Goal: Task Accomplishment & Management: Manage account settings

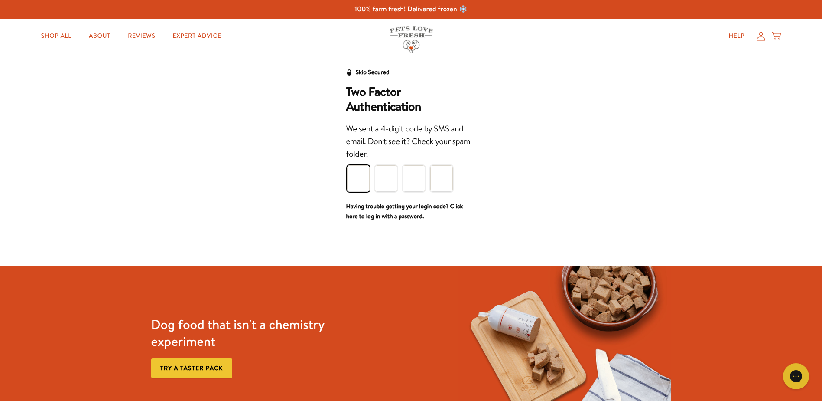
type input "6"
type input "2"
type input "0"
type input "5"
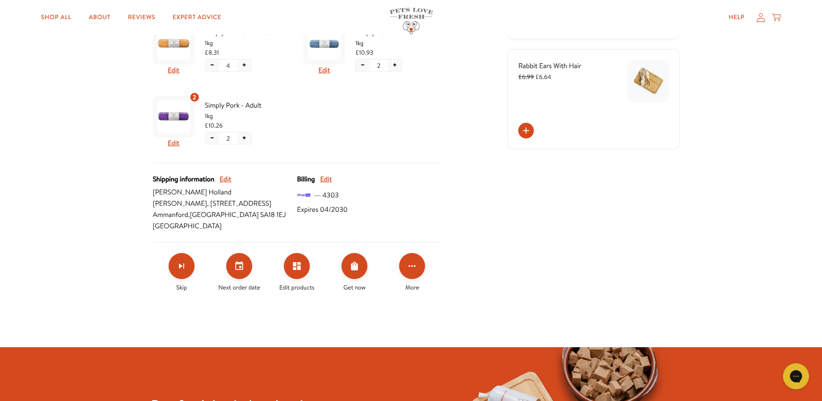
scroll to position [289, 0]
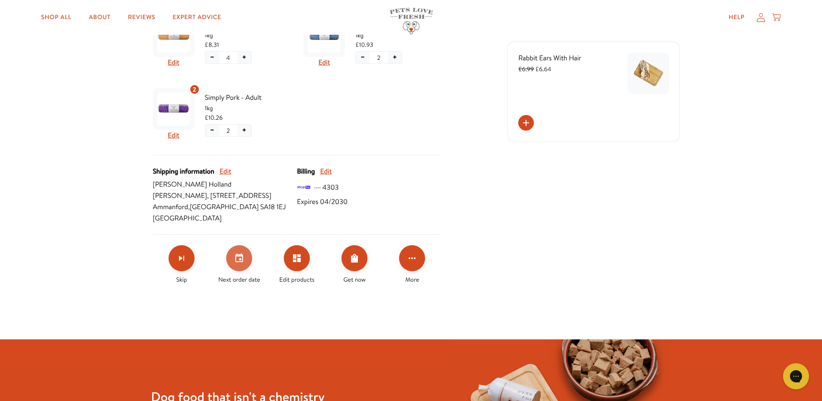
click at [240, 262] on icon "Set your next order date" at bounding box center [239, 257] width 8 height 9
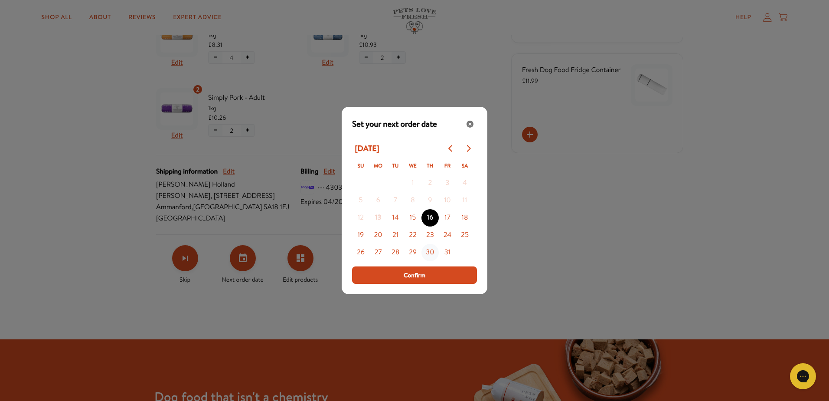
click at [431, 252] on button "30" at bounding box center [429, 252] width 17 height 17
click at [412, 276] on span "Confirm" at bounding box center [415, 275] width 22 height 10
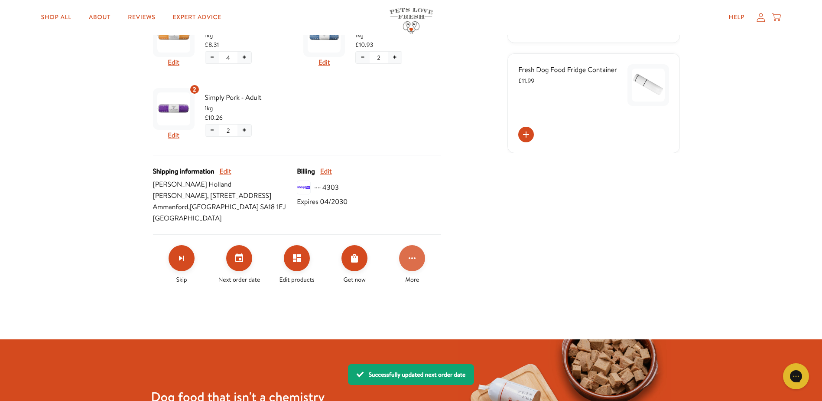
click at [409, 263] on icon "Click for more options" at bounding box center [412, 258] width 10 height 10
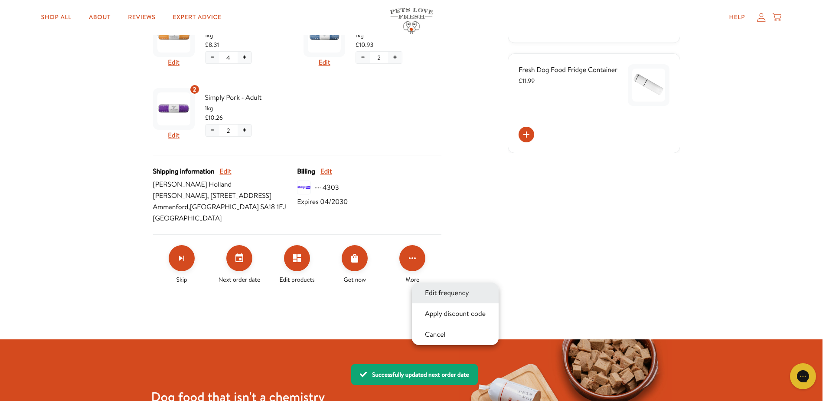
click at [460, 296] on button "Edit frequency" at bounding box center [446, 292] width 49 height 10
select testing "Delivery every 12 weeks"
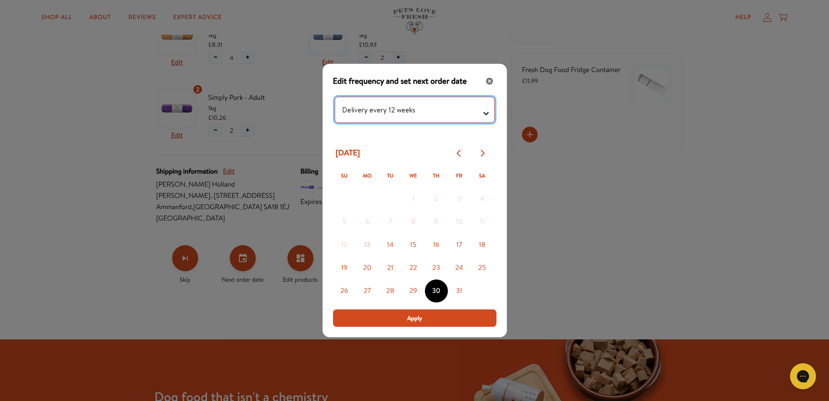
click at [401, 114] on testing "Delivery every 1 week Delivery every 2 weeks Delivery every 3 weeks Delivery ev…" at bounding box center [415, 110] width 160 height 26
click at [335, 97] on testing "Delivery every 1 week Delivery every 2 weeks Delivery every 3 weeks Delivery ev…" at bounding box center [415, 110] width 160 height 26
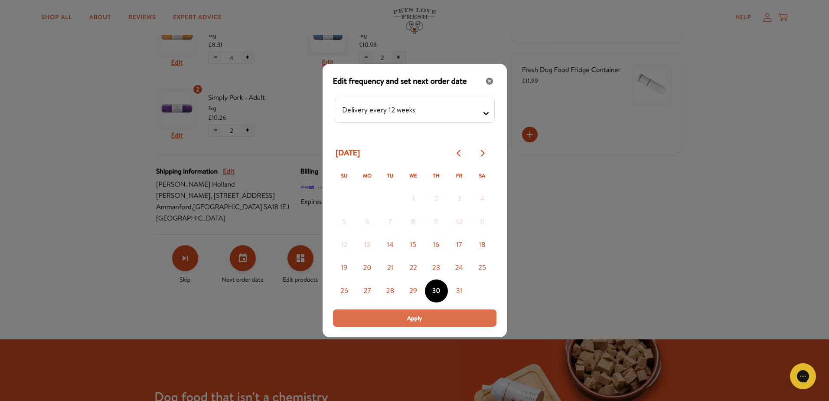
click at [415, 315] on span "Apply" at bounding box center [414, 318] width 15 height 10
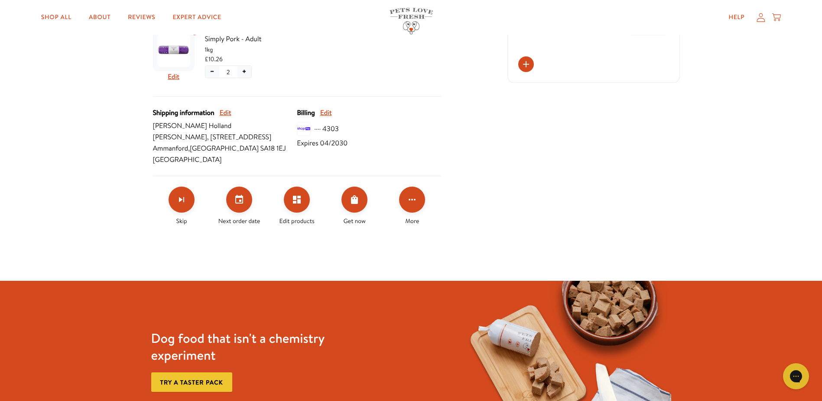
scroll to position [434, 0]
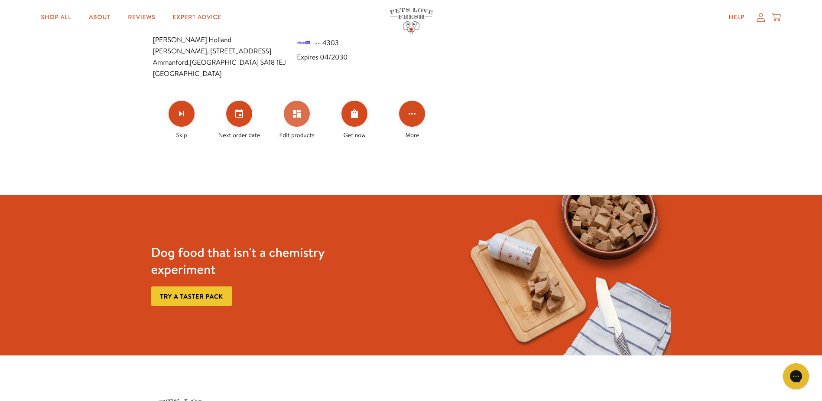
click at [291, 127] on button "Edit products" at bounding box center [297, 114] width 26 height 26
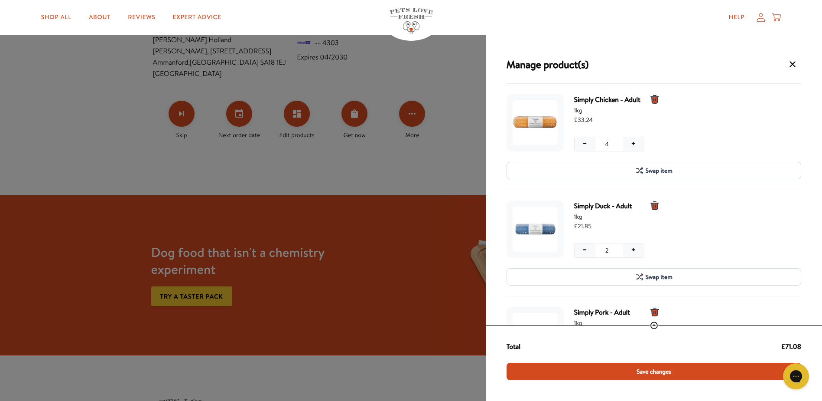
scroll to position [144, 0]
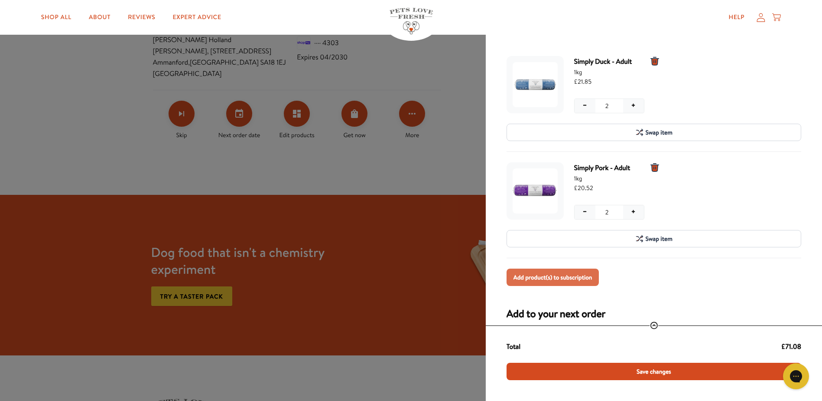
click at [547, 273] on span "Add product(s) to subscription" at bounding box center [553, 277] width 79 height 10
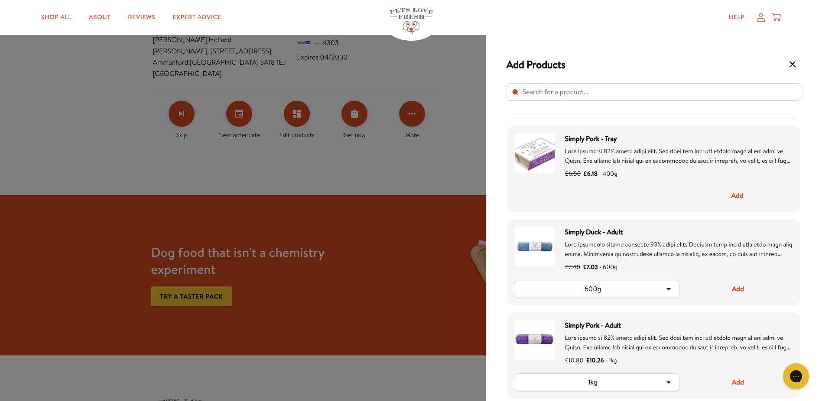
scroll to position [289, 0]
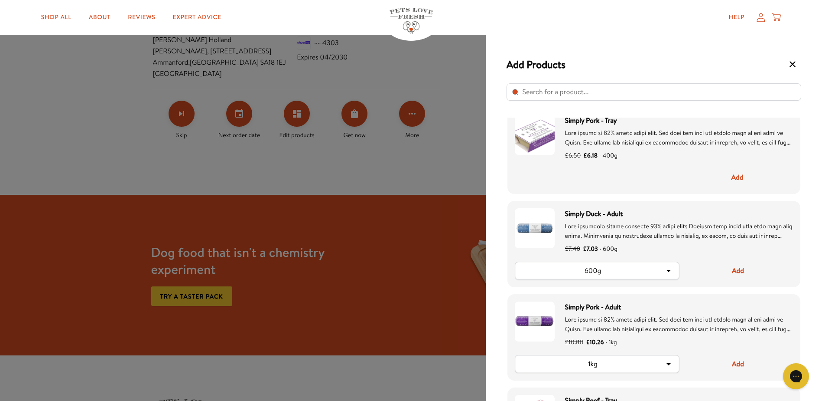
click at [634, 273] on div "600g" at bounding box center [593, 271] width 142 height 10
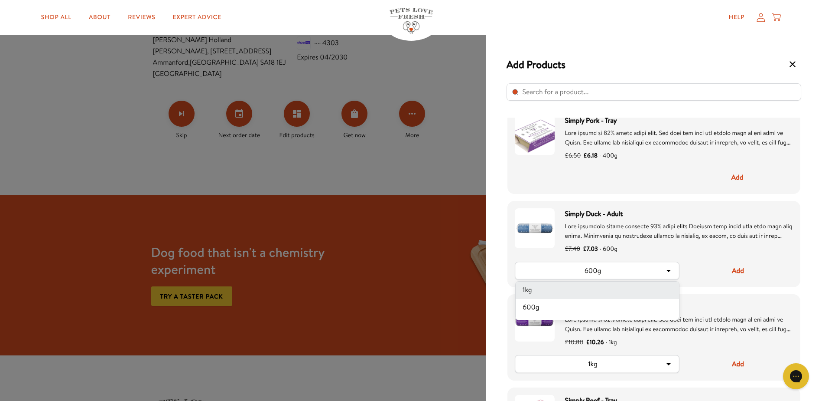
click at [593, 292] on li "1kg" at bounding box center [597, 289] width 163 height 17
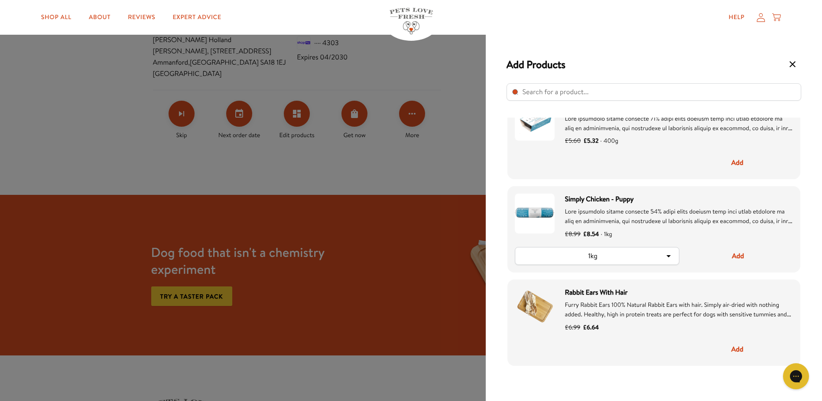
scroll to position [1064, 0]
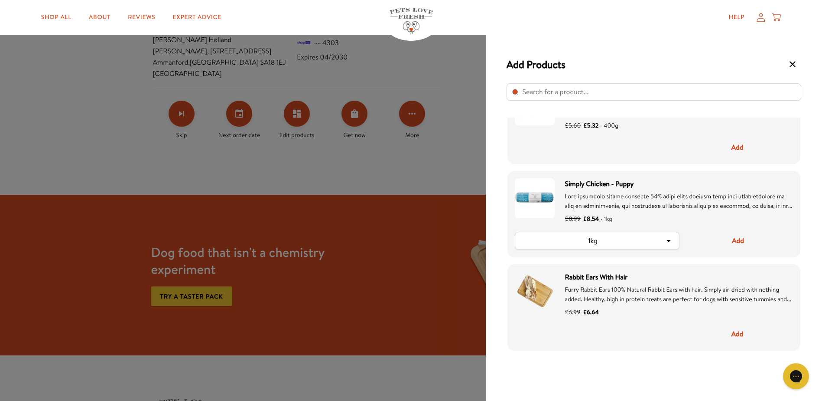
click at [653, 297] on span "Furry Rabbit Ears 100% Natural Rabbit Ears with hair. Simply air-dried with not…" at bounding box center [678, 303] width 226 height 37
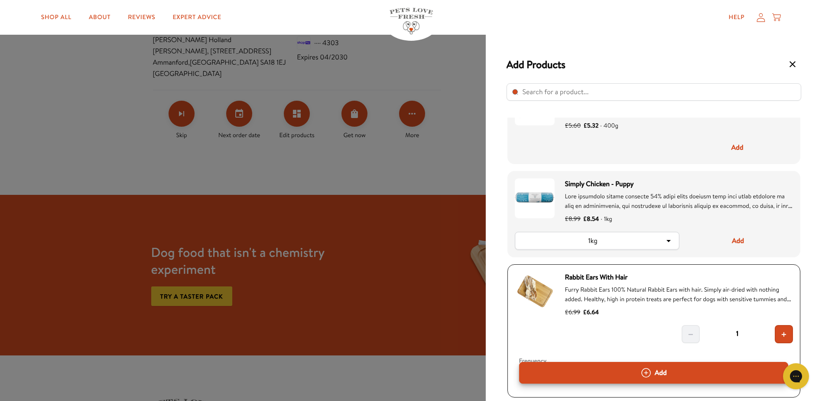
click at [789, 65] on icon "Select product" at bounding box center [793, 64] width 10 height 10
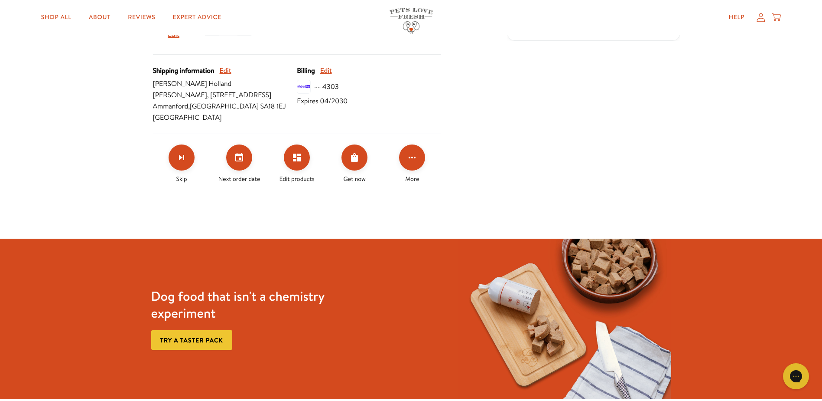
scroll to position [144, 0]
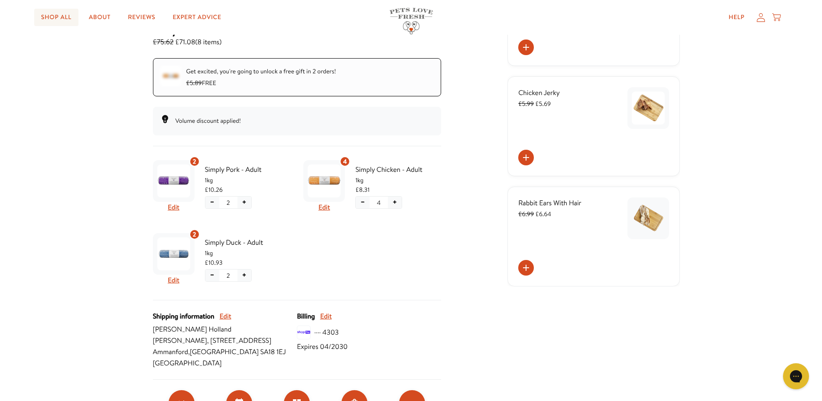
click at [63, 20] on link "Shop All" at bounding box center [56, 17] width 44 height 17
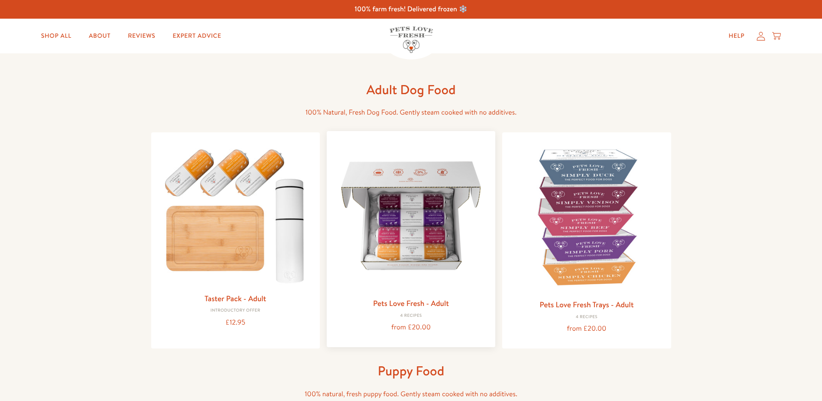
click at [403, 231] on img at bounding box center [411, 215] width 155 height 155
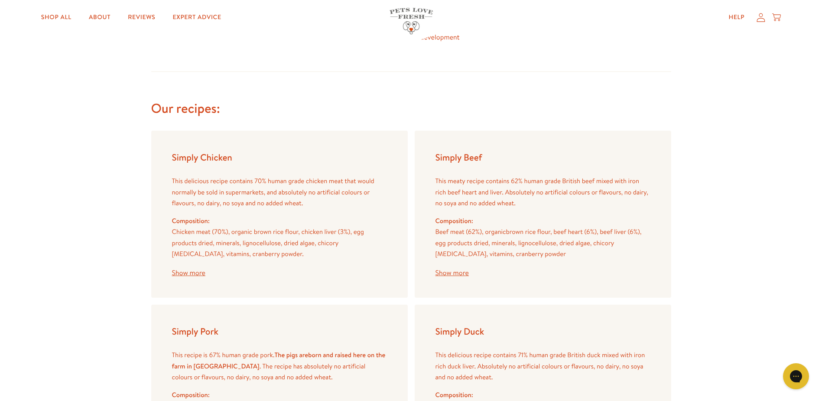
click at [458, 275] on button "Show more" at bounding box center [452, 272] width 33 height 7
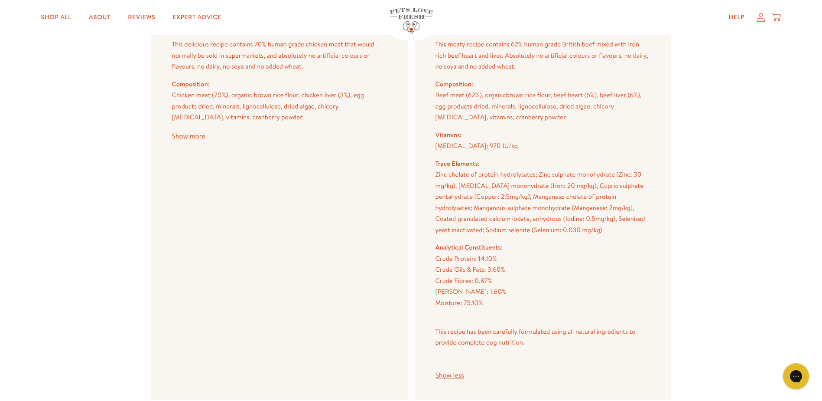
scroll to position [1055, 0]
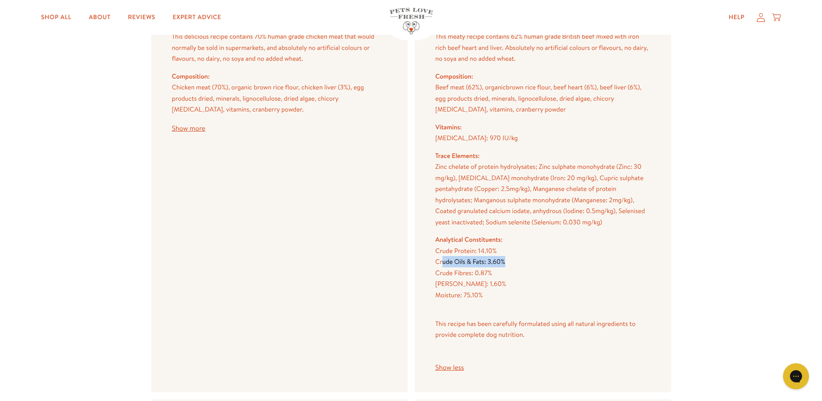
drag, startPoint x: 508, startPoint y: 262, endPoint x: 443, endPoint y: 262, distance: 64.6
click at [443, 262] on li "Crude Oils & Fats: 3.60%" at bounding box center [543, 261] width 215 height 11
click at [551, 302] on p at bounding box center [543, 305] width 215 height 11
click at [195, 130] on button "Show more" at bounding box center [188, 128] width 33 height 7
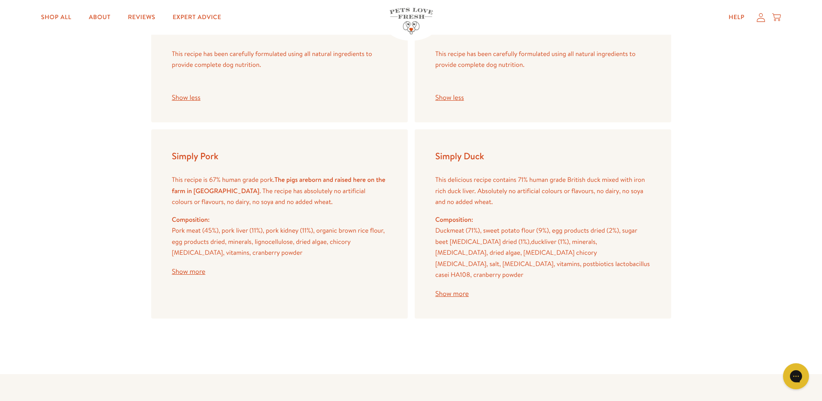
scroll to position [1344, 0]
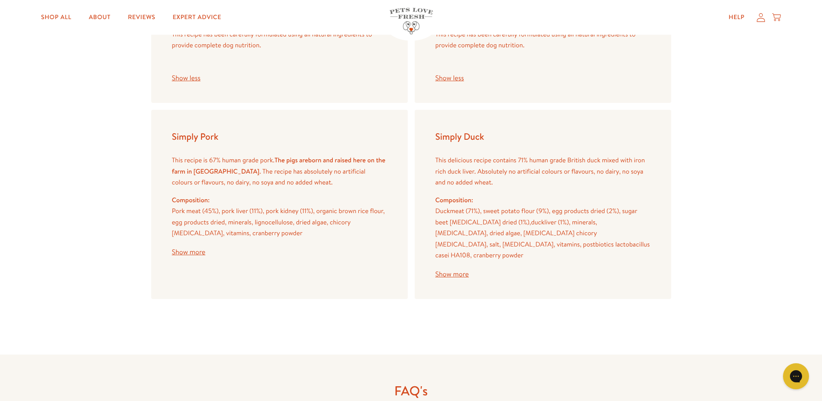
click at [190, 251] on button "Show more" at bounding box center [188, 251] width 33 height 7
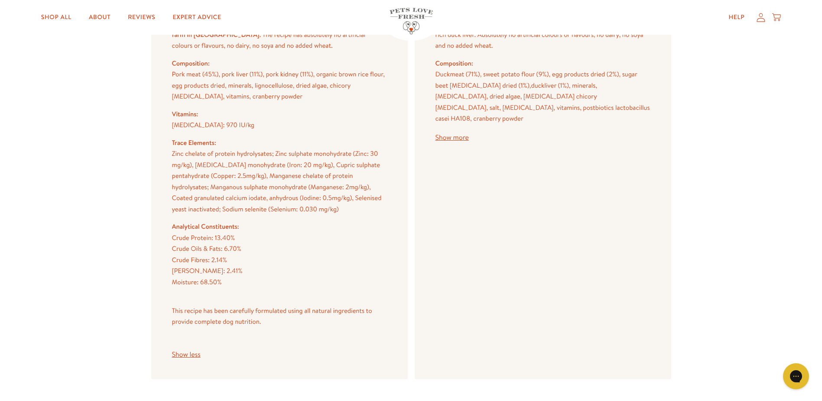
scroll to position [1488, 0]
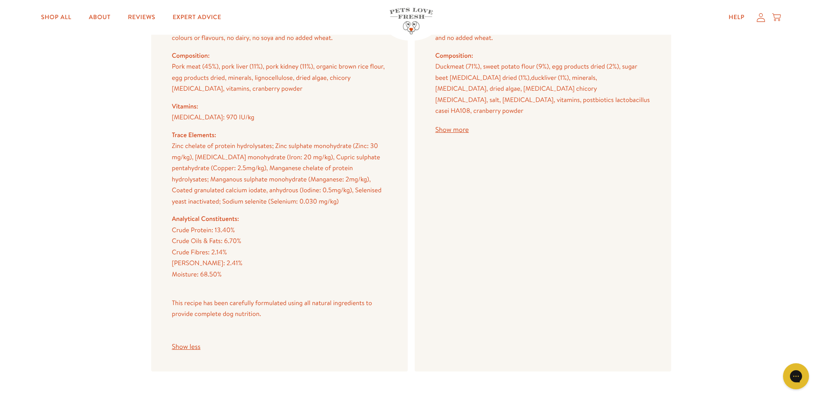
click at [463, 126] on button "Show more" at bounding box center [452, 129] width 33 height 7
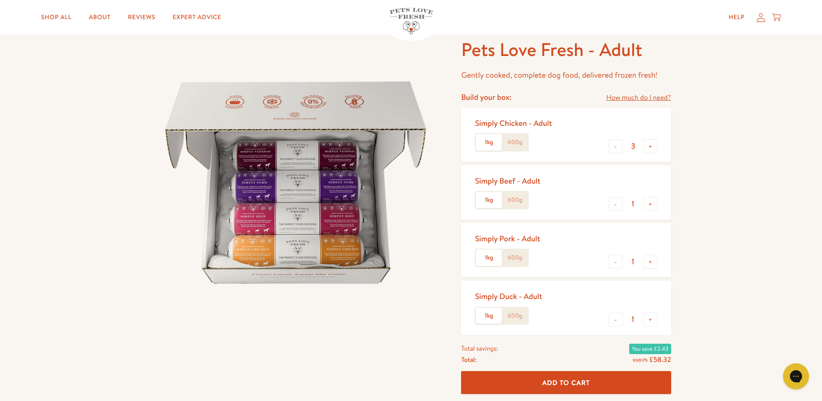
scroll to position [0, 0]
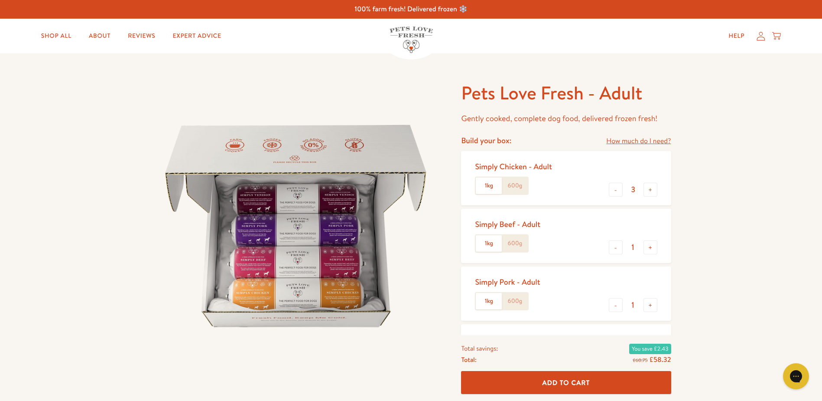
click at [761, 38] on icon at bounding box center [761, 36] width 9 height 9
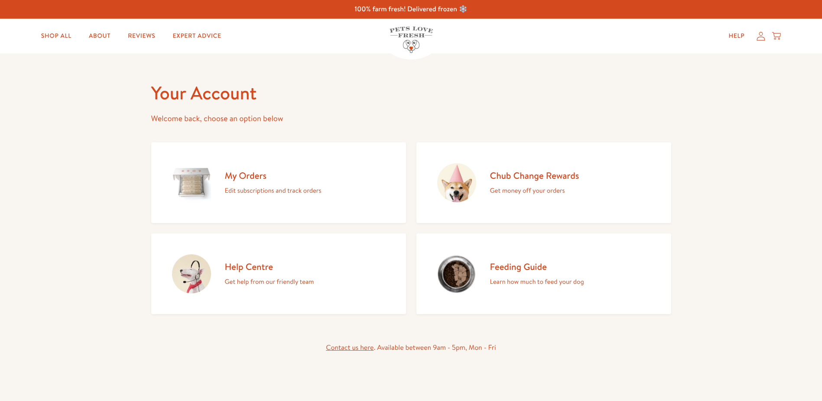
click at [255, 182] on div "My Orders Edit subscriptions and track orders" at bounding box center [273, 183] width 97 height 26
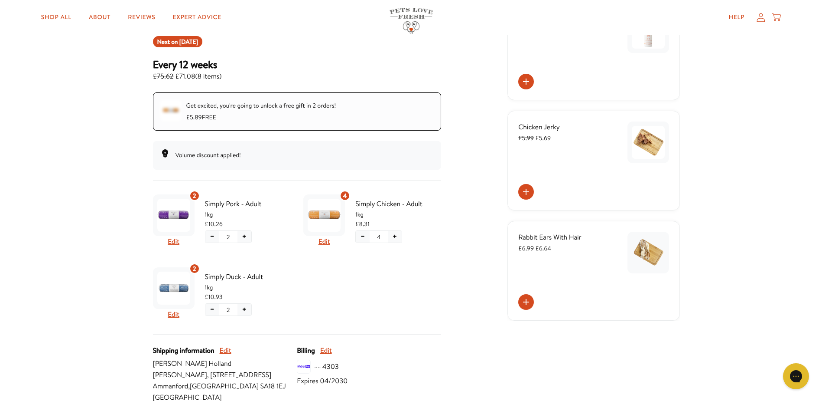
click at [212, 237] on button "−" at bounding box center [213, 237] width 14 height 12
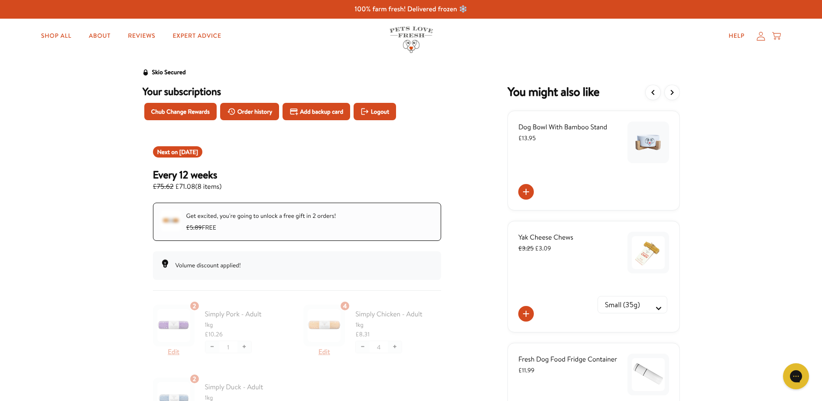
click at [674, 93] on icon "View more items" at bounding box center [672, 92] width 10 height 10
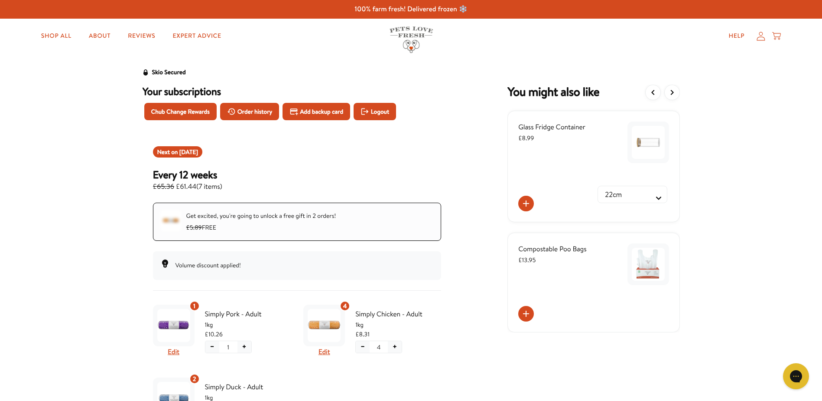
click at [658, 95] on icon "View previous items" at bounding box center [653, 92] width 10 height 10
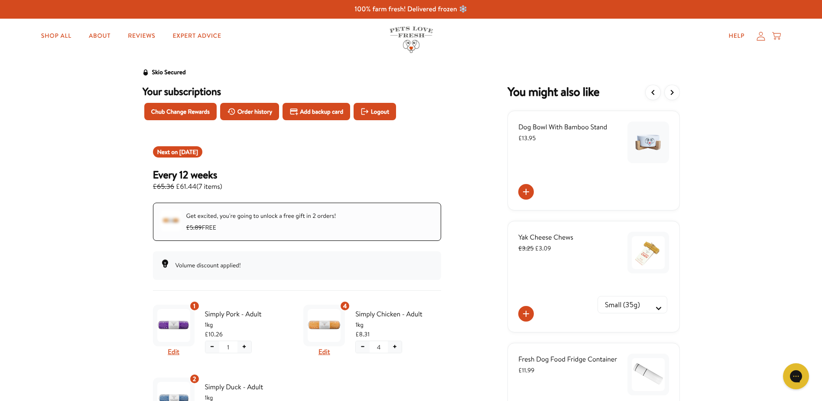
click at [651, 95] on icon "View previous items" at bounding box center [653, 92] width 10 height 10
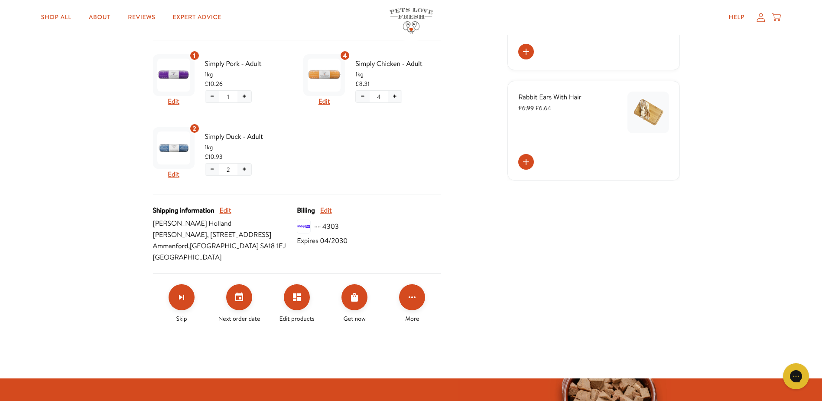
scroll to position [434, 0]
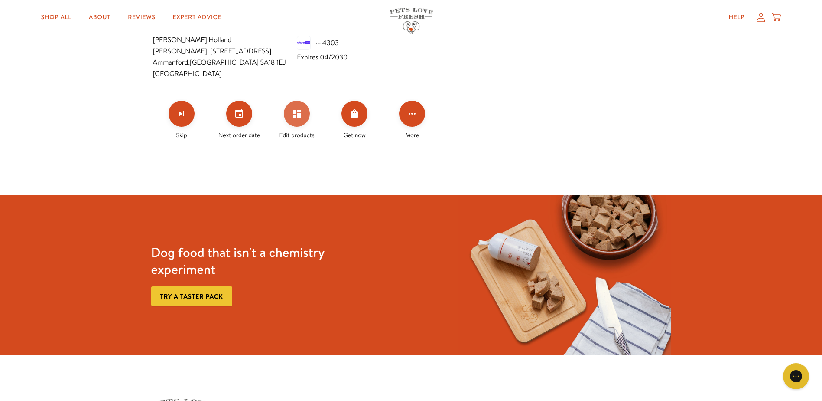
click at [296, 127] on button "Edit products" at bounding box center [297, 114] width 26 height 26
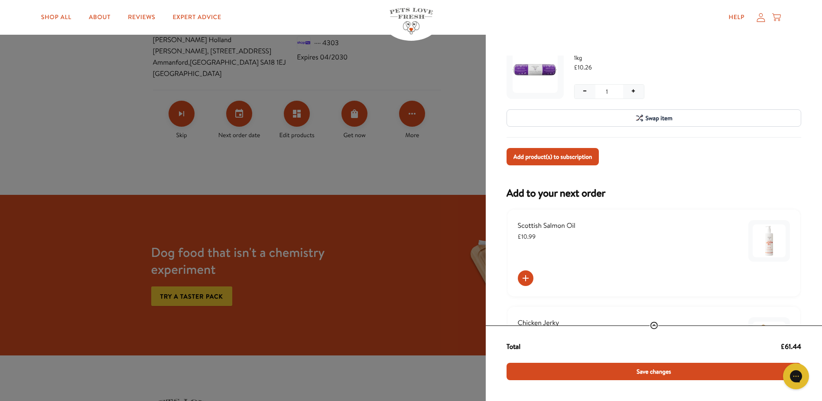
scroll to position [289, 0]
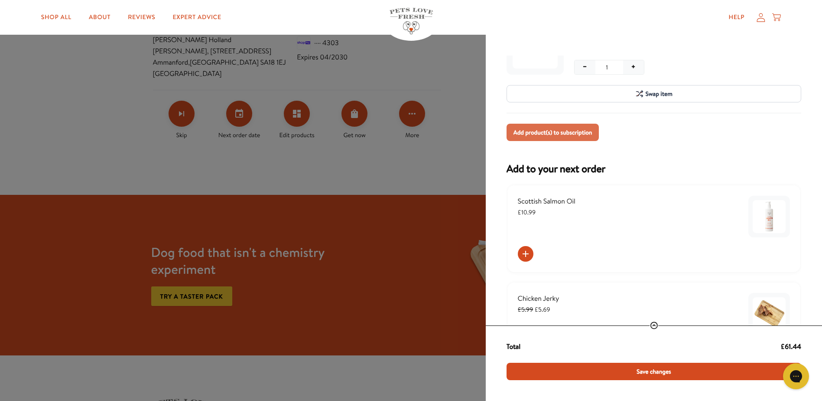
click at [540, 137] on button "Add product(s) to subscription" at bounding box center [553, 132] width 93 height 17
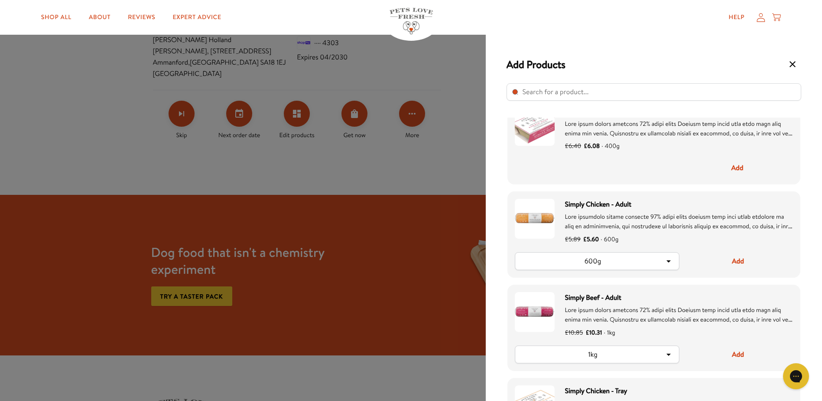
scroll to position [723, 0]
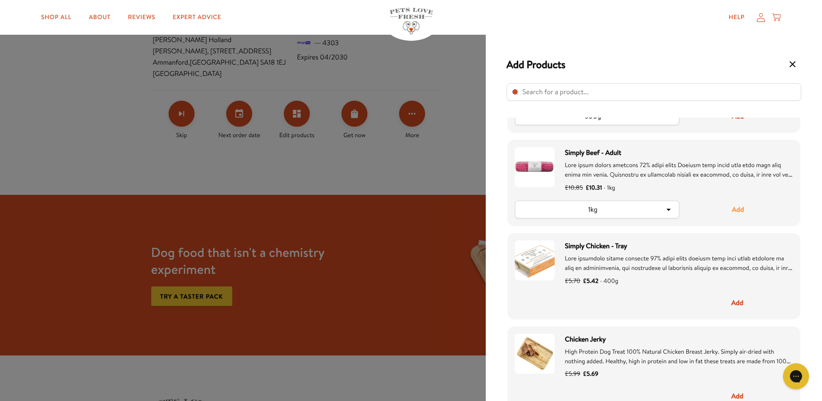
click at [739, 210] on button "Add" at bounding box center [738, 209] width 110 height 18
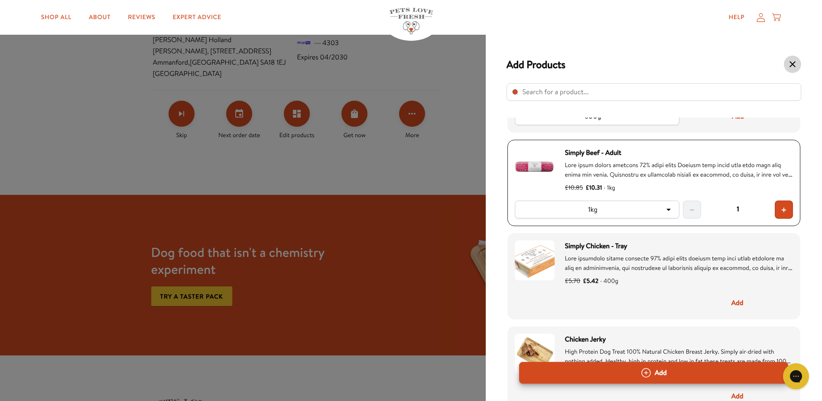
click at [791, 67] on icon "Select product" at bounding box center [793, 64] width 10 height 10
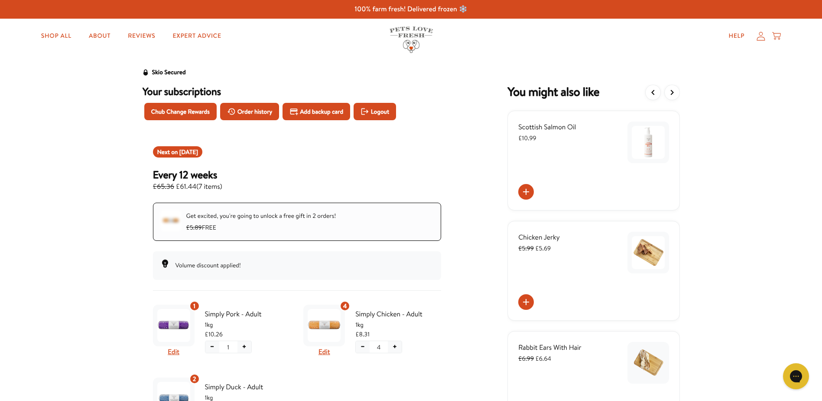
scroll to position [289, 0]
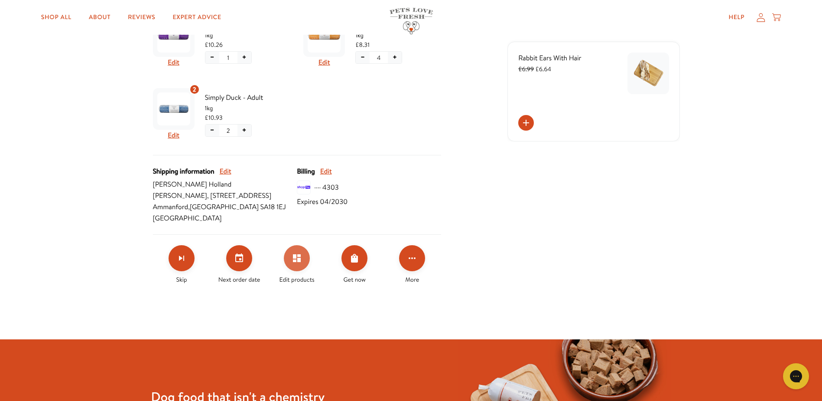
click at [298, 271] on button "Edit products" at bounding box center [297, 258] width 26 height 26
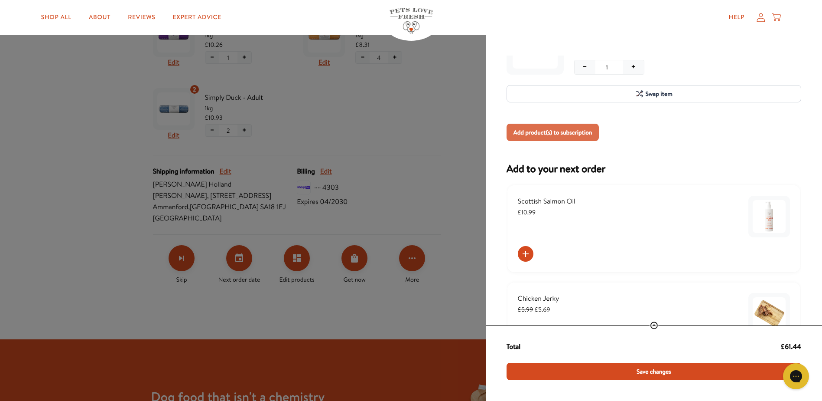
click at [535, 134] on span "Add product(s) to subscription" at bounding box center [553, 132] width 79 height 10
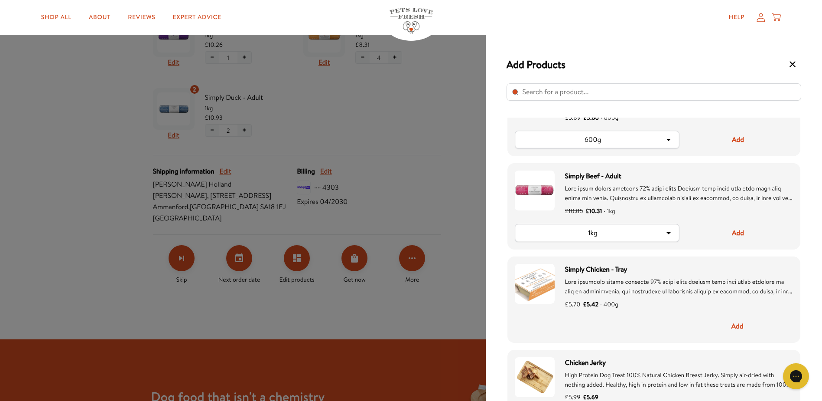
scroll to position [723, 0]
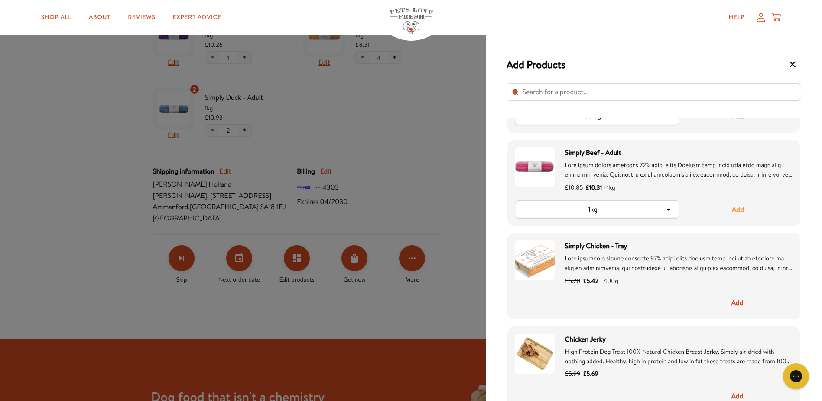
click at [744, 206] on button "Add" at bounding box center [738, 209] width 110 height 18
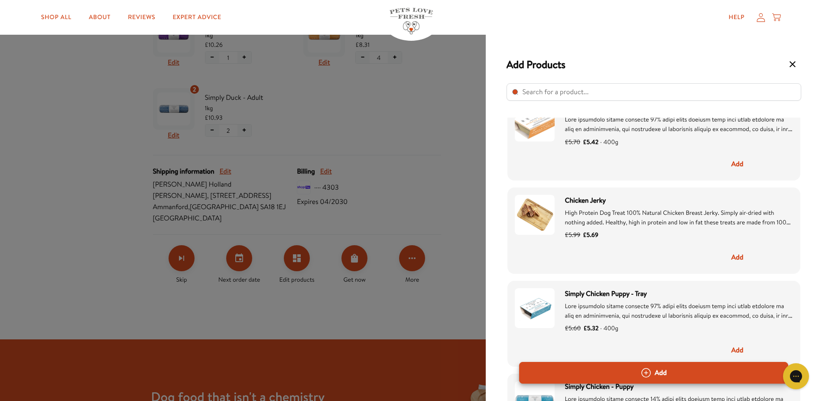
scroll to position [867, 0]
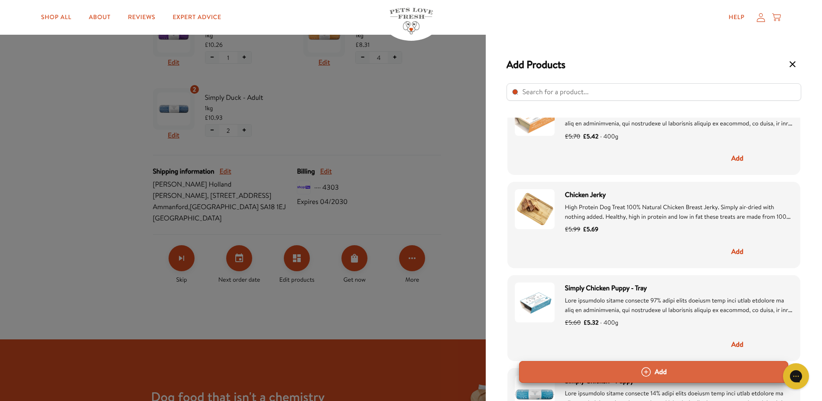
click at [653, 375] on button "Add" at bounding box center [653, 372] width 269 height 22
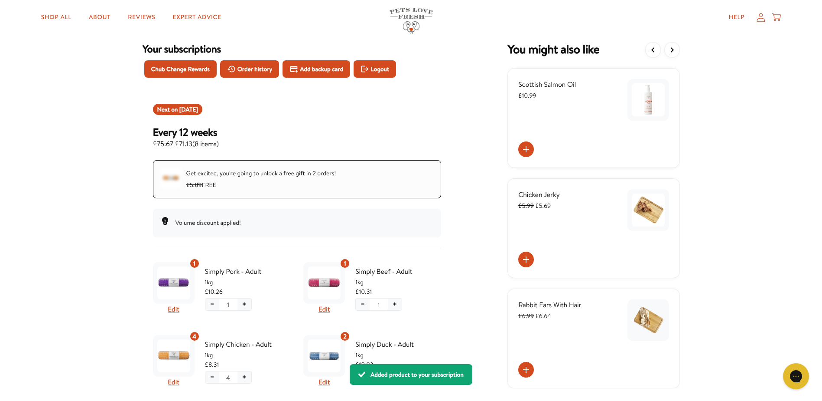
scroll to position [0, 0]
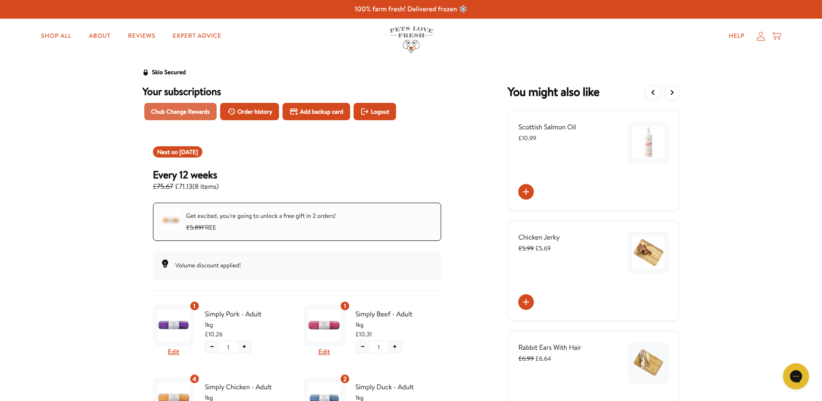
click at [172, 113] on span "Chub Change Rewards" at bounding box center [180, 112] width 59 height 10
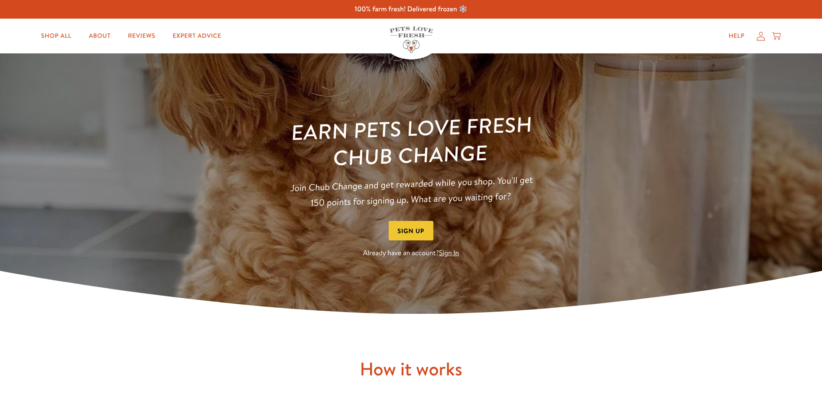
click at [455, 252] on link "Sign In" at bounding box center [449, 253] width 20 height 10
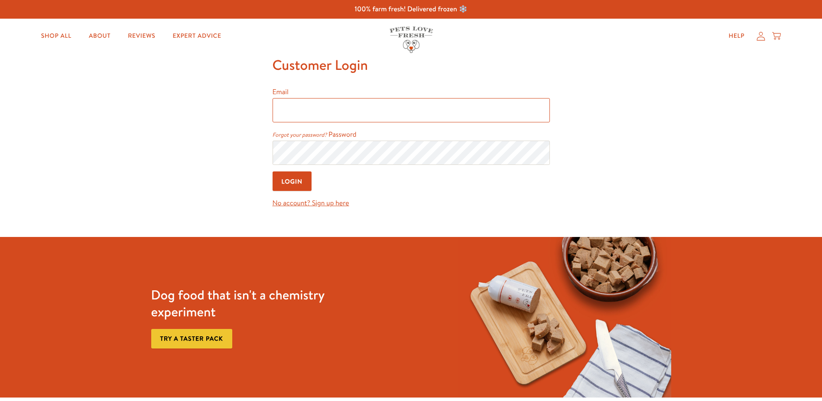
click at [333, 117] on input "Email" at bounding box center [411, 110] width 277 height 24
type input "soniaholland@yahoo.co.uk"
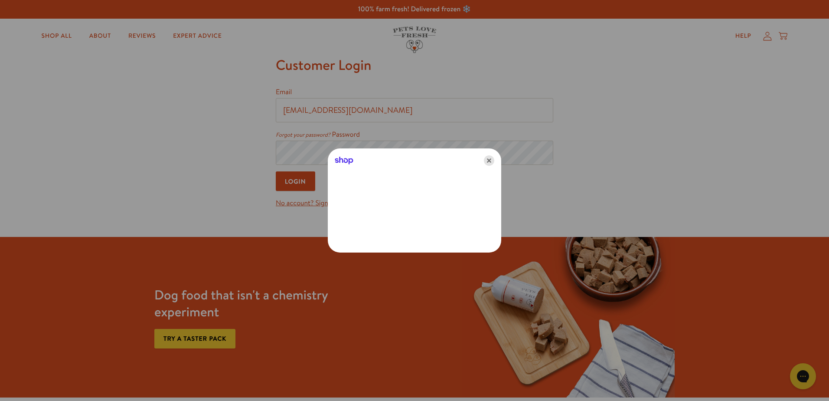
click at [487, 158] on icon "Close" at bounding box center [489, 160] width 10 height 10
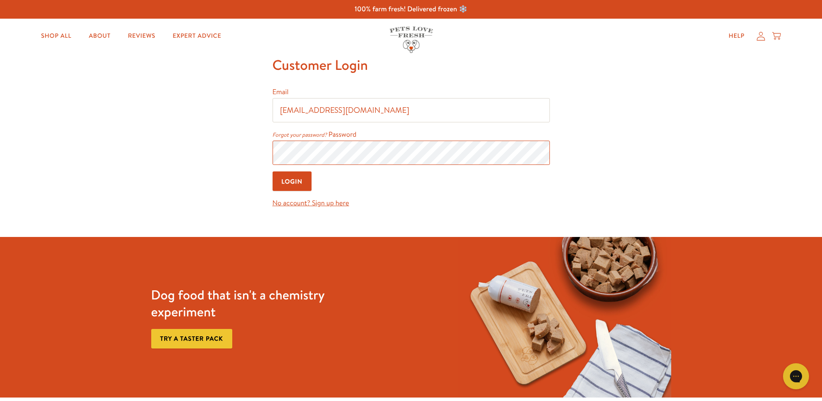
click at [273, 171] on input "Login" at bounding box center [292, 181] width 39 height 20
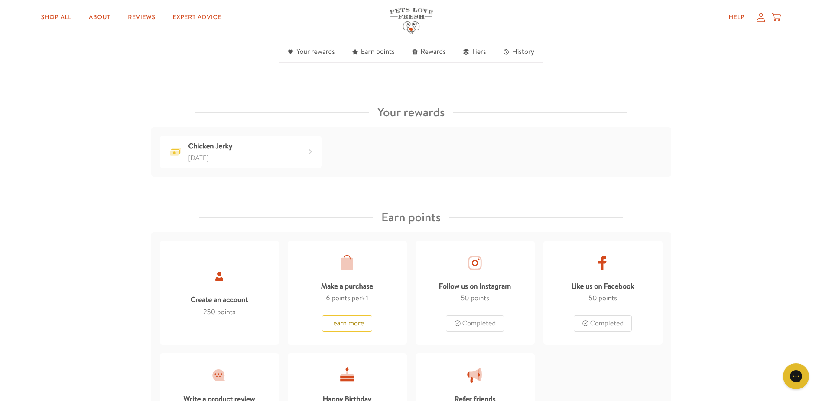
scroll to position [289, 0]
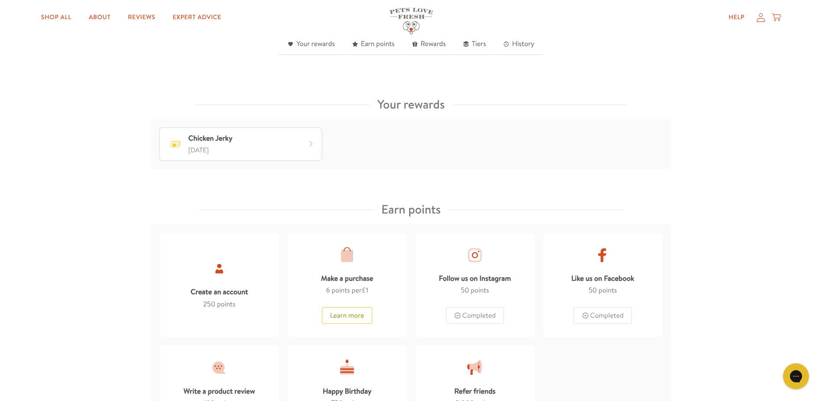
click at [242, 143] on div "Chicken Jerky [DATE]" at bounding box center [241, 144] width 162 height 32
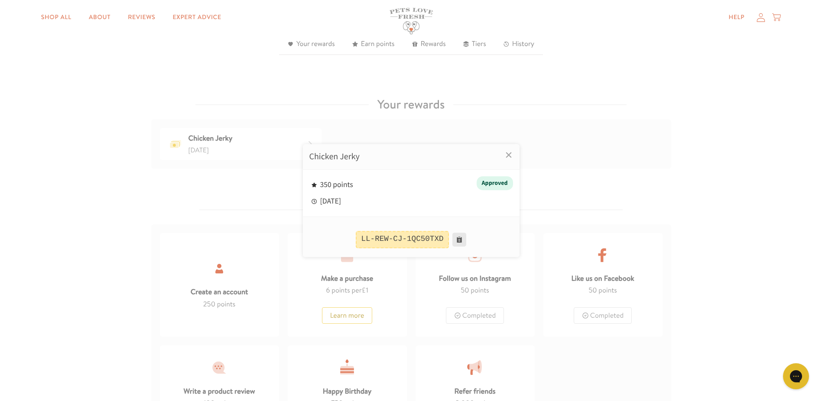
click at [458, 239] on button at bounding box center [460, 239] width 14 height 14
click at [509, 156] on link "×" at bounding box center [509, 155] width 22 height 22
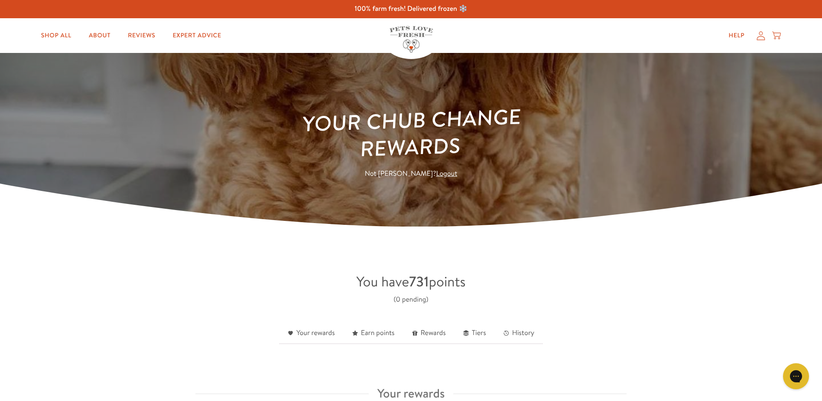
scroll to position [0, 0]
click at [777, 37] on icon at bounding box center [777, 36] width 9 height 10
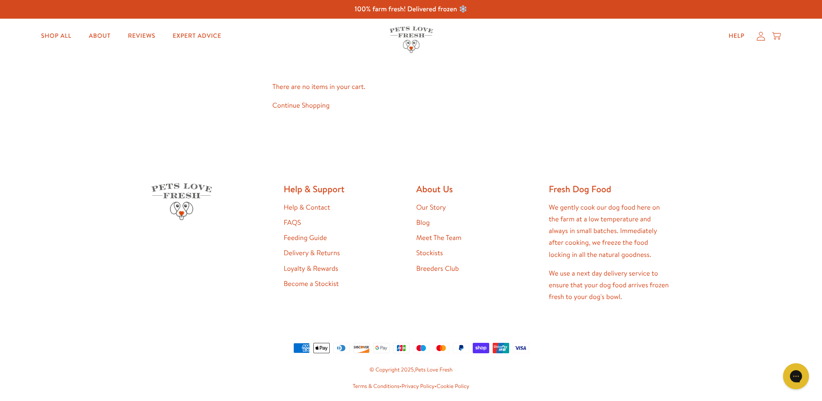
click at [761, 33] on icon at bounding box center [761, 36] width 9 height 9
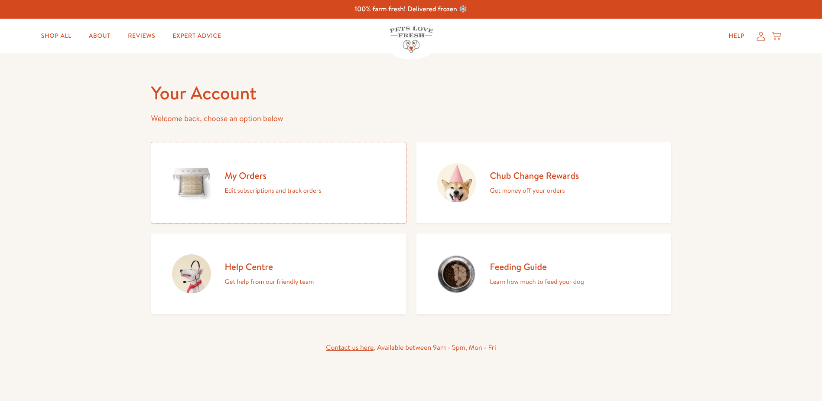
click at [262, 183] on div "My Orders Edit subscriptions and track orders" at bounding box center [273, 183] width 97 height 26
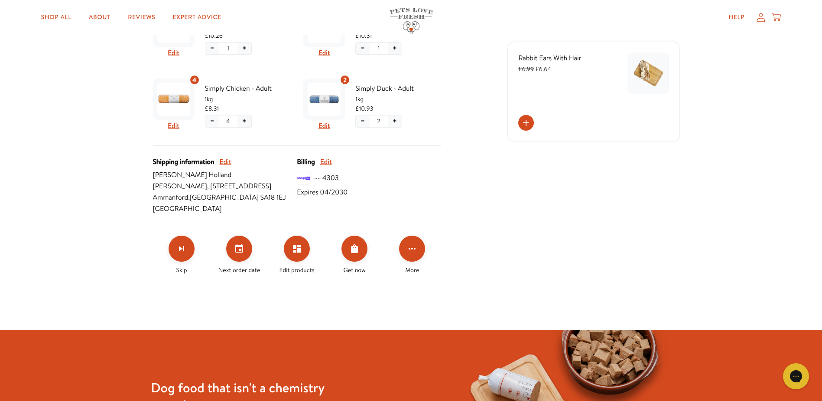
scroll to position [299, 0]
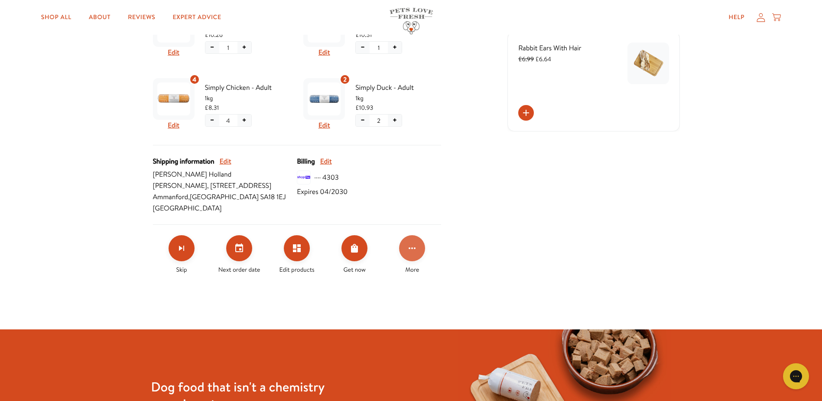
click at [417, 253] on icon "Click for more options" at bounding box center [412, 248] width 10 height 10
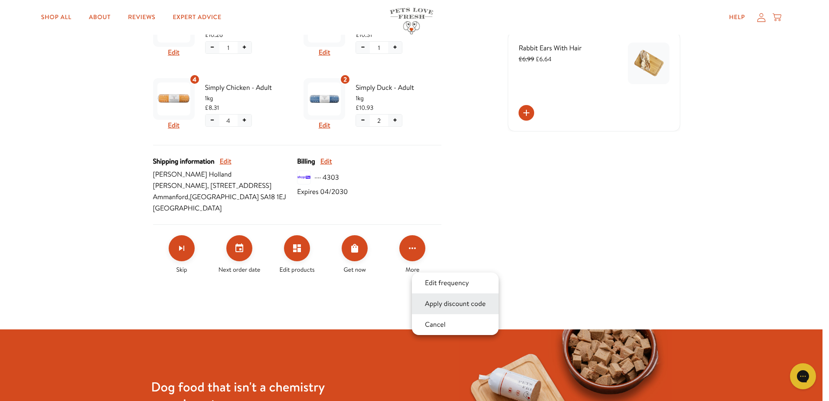
click at [450, 302] on button "Apply discount code" at bounding box center [455, 303] width 66 height 10
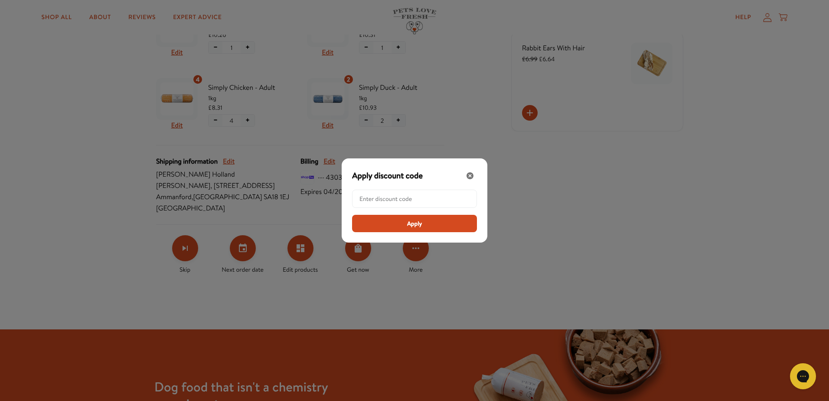
click at [375, 198] on input "Modal" at bounding box center [416, 198] width 115 height 17
paste input "LL-REW-CJ-1QC50TXD"
type input "LL-REW-CJ-1QC50TXD"
click at [393, 222] on button "Apply" at bounding box center [414, 223] width 125 height 17
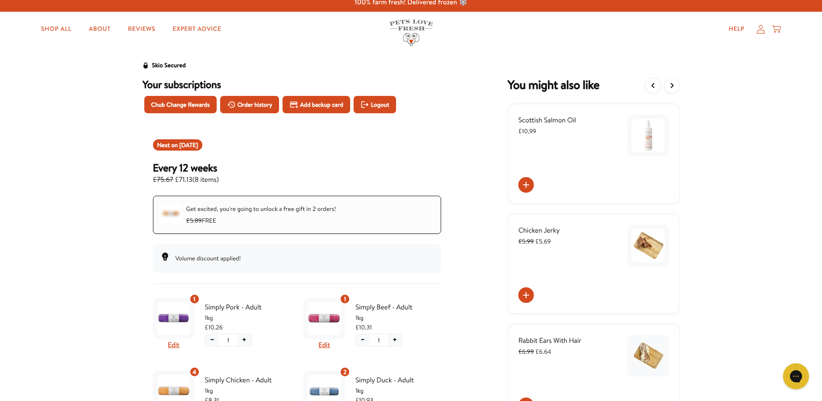
scroll to position [0, 0]
